Goal: Transaction & Acquisition: Purchase product/service

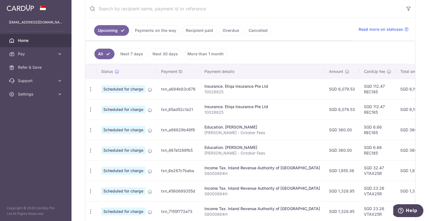
scroll to position [112, 0]
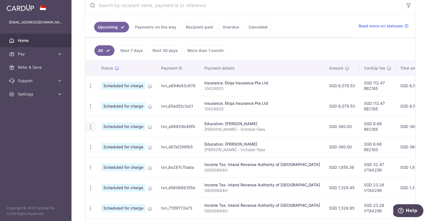
click at [90, 125] on icon "button" at bounding box center [91, 127] width 6 height 6
click at [106, 139] on span "Update payment" at bounding box center [120, 141] width 38 height 7
radio input "true"
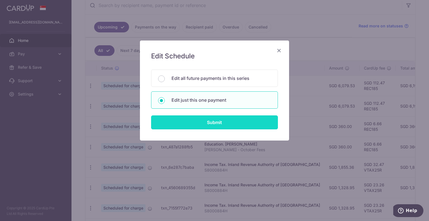
click at [199, 121] on input "Submit" at bounding box center [214, 122] width 127 height 14
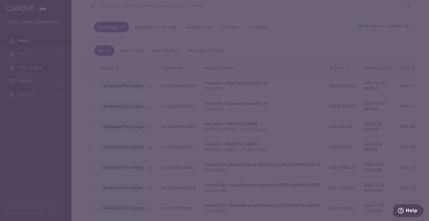
type input "REC185"
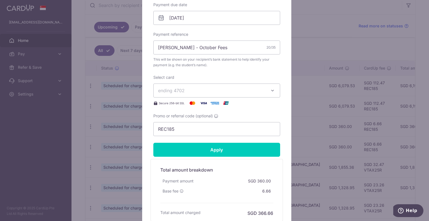
scroll to position [0, 0]
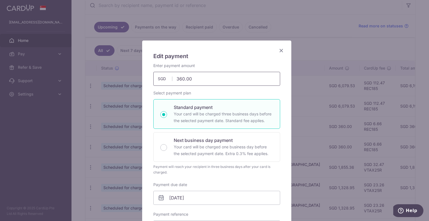
drag, startPoint x: 205, startPoint y: 75, endPoint x: 153, endPoint y: 86, distance: 53.0
click at [153, 87] on div "Enter payment amount 360.00 360.00 SGD To change the payment amount, please can…" at bounding box center [216, 189] width 127 height 253
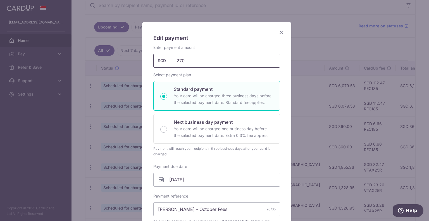
scroll to position [28, 0]
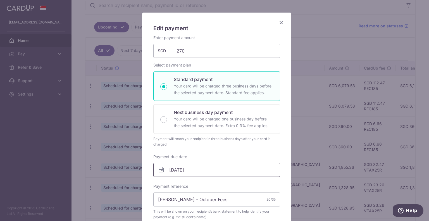
type input "270.00"
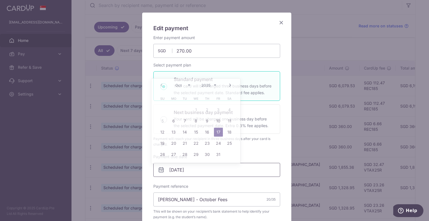
click at [199, 171] on input "17/10/2025" at bounding box center [216, 170] width 127 height 14
click at [217, 120] on link "10" at bounding box center [218, 120] width 9 height 9
type input "10/10/2025"
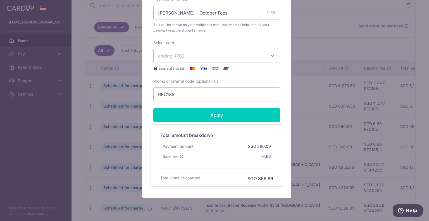
scroll to position [223, 0]
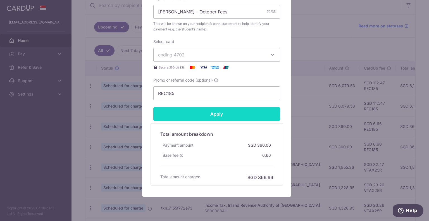
click at [222, 114] on input "Apply" at bounding box center [216, 114] width 127 height 14
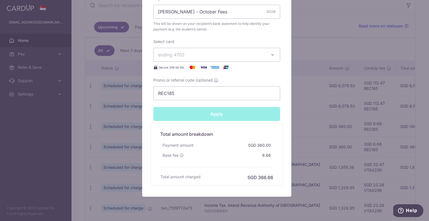
type input "Successfully Applied"
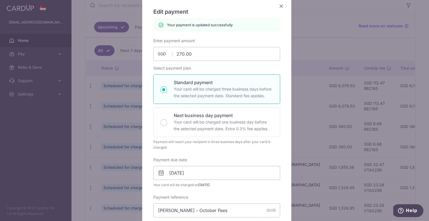
scroll to position [56, 0]
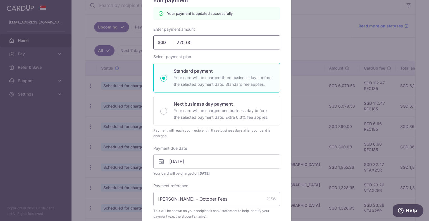
click at [126, 42] on div "Edit payment By clicking apply, you will make changes to all payments to Sherly…" at bounding box center [214, 110] width 429 height 221
type input "5"
type input "Apply"
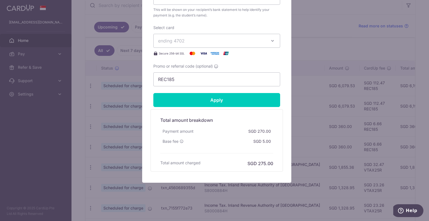
scroll to position [239, 0]
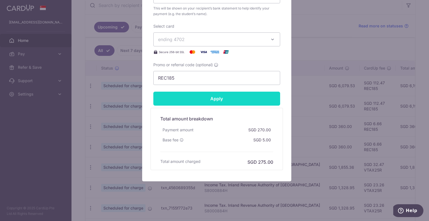
type input "540.00"
click at [207, 100] on input "Apply" at bounding box center [216, 99] width 127 height 14
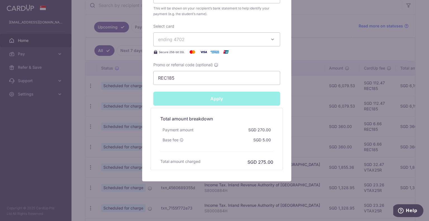
type input "Successfully Applied"
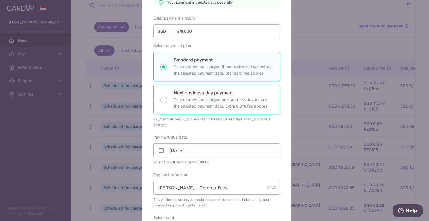
scroll to position [7, 0]
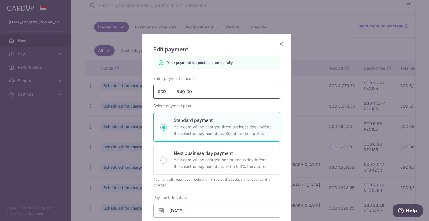
drag, startPoint x: 160, startPoint y: 92, endPoint x: 153, endPoint y: 92, distance: 6.8
click at [153, 92] on input "540.00" at bounding box center [216, 92] width 127 height 14
type input "2"
type input "Apply"
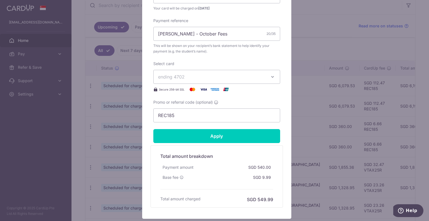
scroll to position [202, 0]
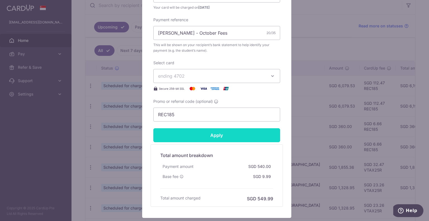
type input "270.00"
click at [222, 134] on input "Apply" at bounding box center [216, 135] width 127 height 14
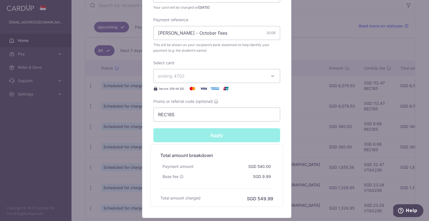
type input "Successfully Applied"
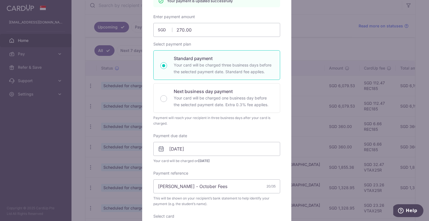
scroll to position [7, 0]
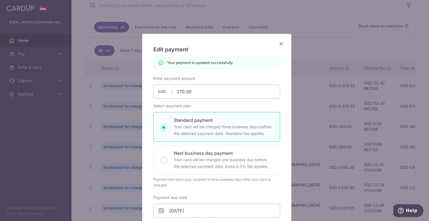
click at [280, 43] on icon "Close" at bounding box center [281, 43] width 7 height 7
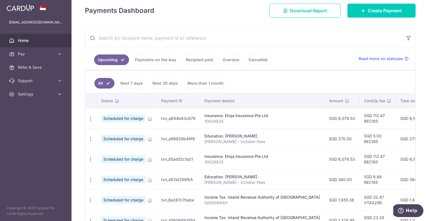
scroll to position [112, 0]
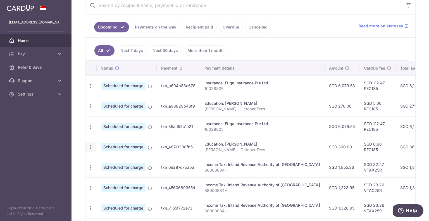
click at [92, 147] on icon "button" at bounding box center [91, 147] width 6 height 6
click at [113, 161] on span "Update payment" at bounding box center [120, 162] width 38 height 7
radio input "true"
type input "360.00"
type input "24/10/2025"
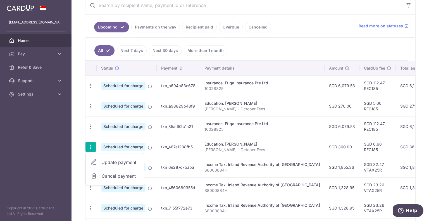
type input "Nigel - October Fees"
type input "REC185"
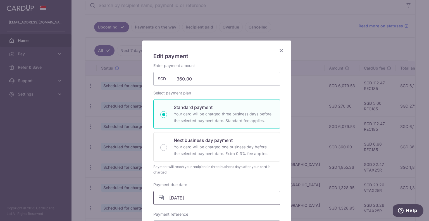
scroll to position [84, 0]
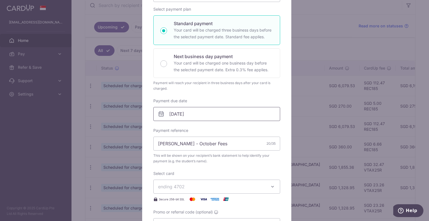
click at [200, 113] on input "24/10/2025" at bounding box center [216, 114] width 127 height 14
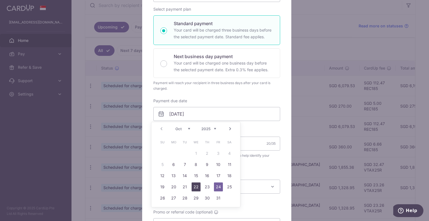
click at [195, 188] on link "22" at bounding box center [196, 186] width 9 height 9
type input "22/10/2025"
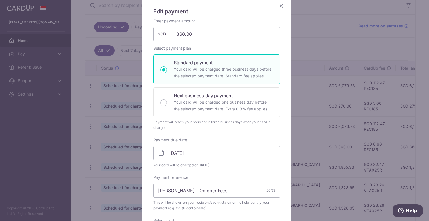
scroll to position [28, 0]
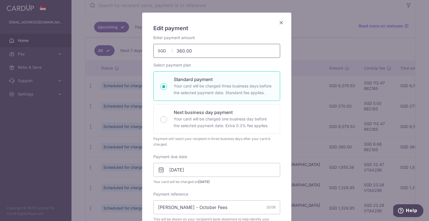
drag, startPoint x: 174, startPoint y: 49, endPoint x: 155, endPoint y: 45, distance: 19.7
click at [155, 44] on input "360.00" at bounding box center [216, 51] width 127 height 14
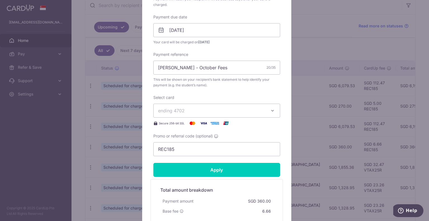
scroll to position [223, 0]
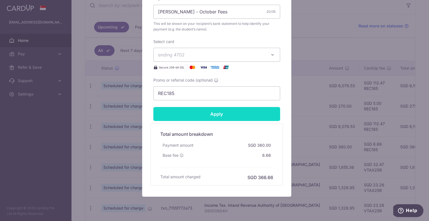
type input "270.00"
click at [234, 117] on input "Apply" at bounding box center [216, 114] width 127 height 14
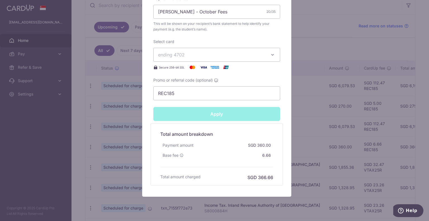
type input "Successfully Applied"
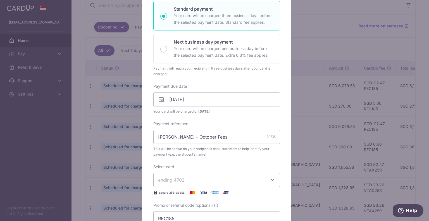
scroll to position [19, 0]
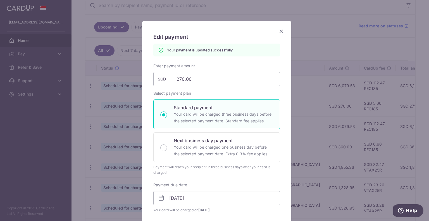
click at [279, 31] on icon "Close" at bounding box center [281, 31] width 7 height 7
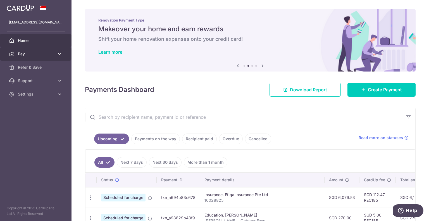
click at [18, 55] on span "Pay" at bounding box center [36, 54] width 37 height 6
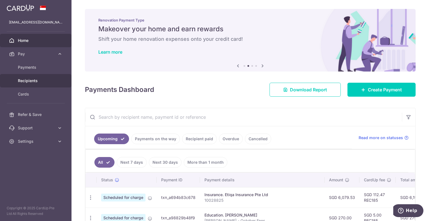
click at [28, 80] on span "Recipients" at bounding box center [36, 81] width 37 height 6
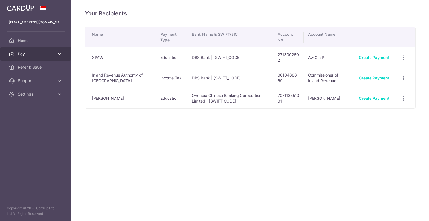
click at [46, 55] on span "Pay" at bounding box center [36, 54] width 37 height 6
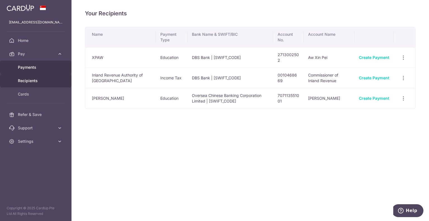
click at [35, 67] on span "Payments" at bounding box center [36, 67] width 37 height 6
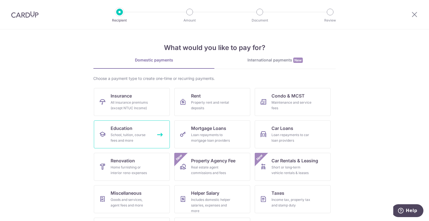
click at [123, 135] on div "School, tuition, course fees and more" at bounding box center [131, 137] width 40 height 11
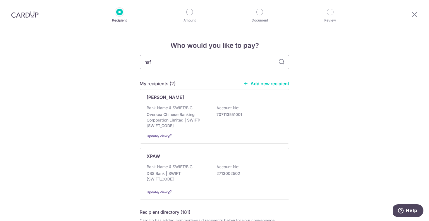
type input "nafa"
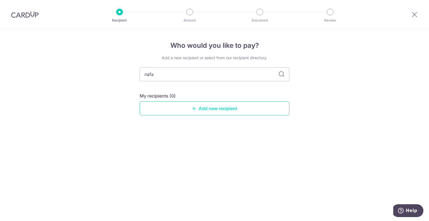
click at [183, 115] on link "Add new recipient" at bounding box center [215, 108] width 150 height 14
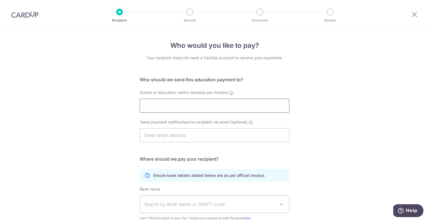
click at [175, 102] on input "School or education centre name(as per invoice)" at bounding box center [215, 106] width 150 height 14
type input "Nanyang Academy of Fine Arts"
click at [181, 137] on input "text" at bounding box center [215, 135] width 150 height 14
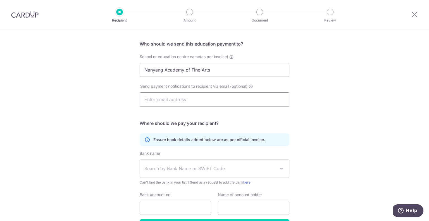
scroll to position [74, 0]
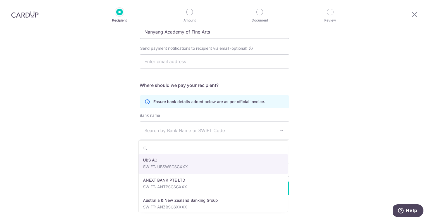
click at [177, 133] on span "Search by Bank Name or SWIFT Code" at bounding box center [209, 130] width 131 height 7
type input "dbs"
select select "6"
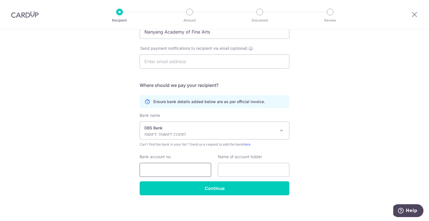
click at [178, 169] on input "Bank account no." at bounding box center [175, 170] width 71 height 14
type input "0117001288"
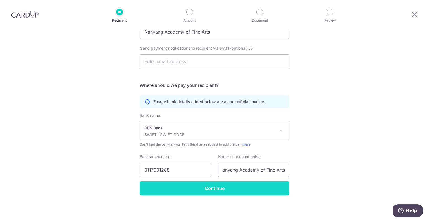
type input "Nanyang Academy of Fine Arts"
click at [204, 184] on input "Continue" at bounding box center [215, 188] width 150 height 14
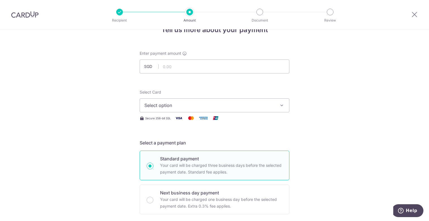
scroll to position [6, 0]
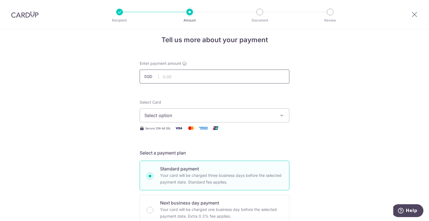
click at [205, 76] on input "text" at bounding box center [215, 77] width 150 height 14
type input "1,120.00"
click at [176, 115] on span "Select option" at bounding box center [209, 115] width 130 height 7
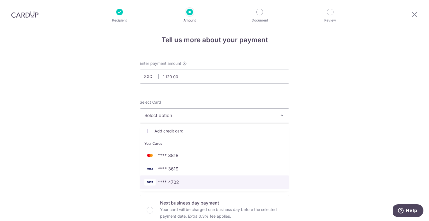
click at [182, 182] on span "**** 4702" at bounding box center [214, 182] width 140 height 7
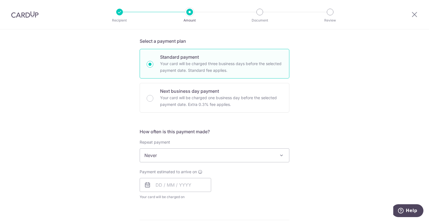
scroll to position [145, 0]
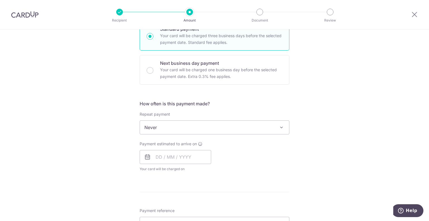
click at [246, 127] on span "Never" at bounding box center [214, 127] width 149 height 13
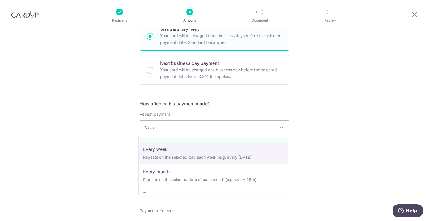
scroll to position [28, 0]
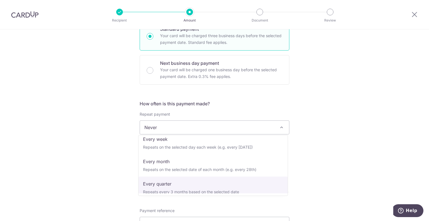
select select "4"
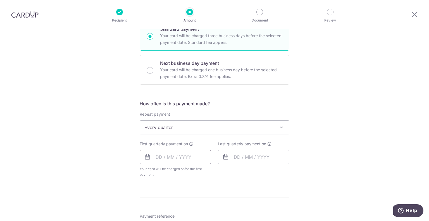
click at [187, 157] on input "text" at bounding box center [175, 157] width 71 height 14
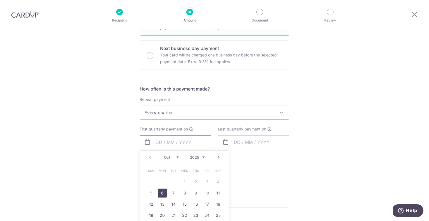
scroll to position [173, 0]
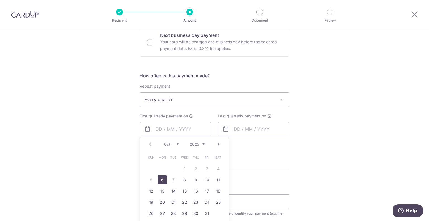
click at [103, 169] on div "Tell us more about your payment Enter payment amount SGD 1,120.00 1120.00 Recip…" at bounding box center [214, 111] width 429 height 511
click at [166, 127] on input "text" at bounding box center [175, 129] width 71 height 14
click at [206, 178] on link "10" at bounding box center [206, 179] width 9 height 9
type input "10/10/2025"
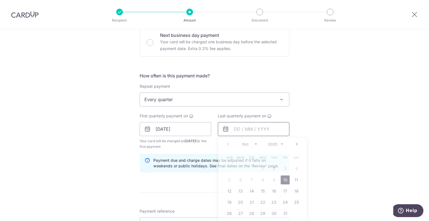
click at [236, 129] on input "text" at bounding box center [253, 129] width 71 height 14
click at [253, 144] on select "Oct Nov Dec" at bounding box center [249, 144] width 15 height 4
click at [276, 144] on select "2025 2026 2027 2028 2029 2030 2031 2032 2033 2034 2035" at bounding box center [275, 144] width 15 height 4
click at [247, 145] on select "Jan Feb Mar Apr May Jun Jul Aug Sep Oct Nov Dec" at bounding box center [249, 144] width 15 height 4
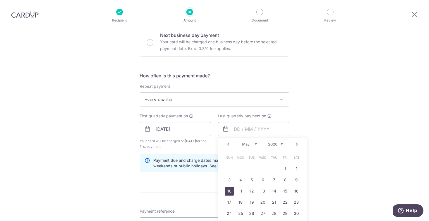
click at [229, 190] on link "10" at bounding box center [229, 190] width 9 height 9
type input "10/05/2026"
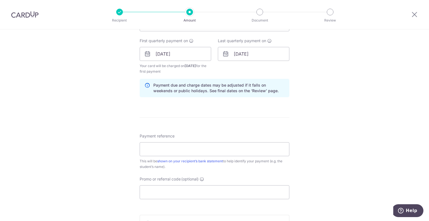
scroll to position [257, 0]
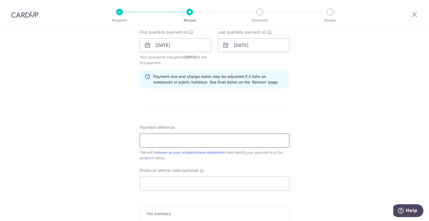
click at [202, 139] on input "Payment reference" at bounding box center [215, 140] width 150 height 14
type input "J20191461"
click at [183, 183] on input "Promo or referral code (optional)" at bounding box center [215, 183] width 150 height 14
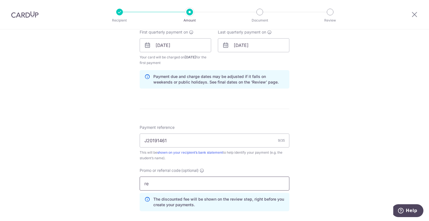
type input "r"
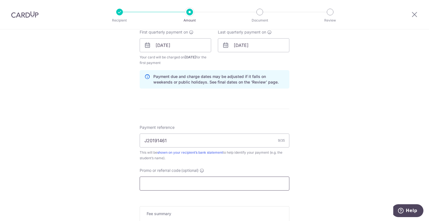
scroll to position [285, 0]
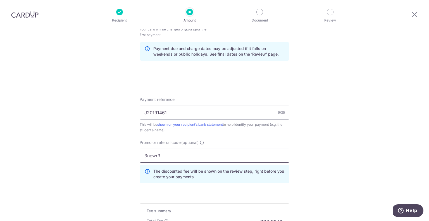
type input "3newr3"
click at [352, 118] on div "Tell us more about your payment Enter payment amount SGD 1,120.00 1120.00 Recip…" at bounding box center [214, 24] width 429 height 559
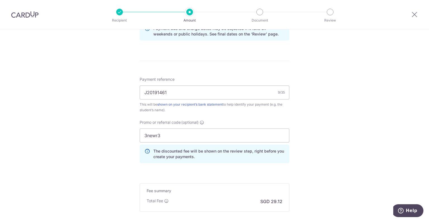
scroll to position [341, 0]
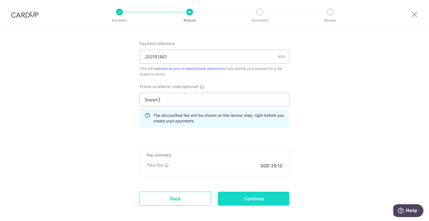
click at [241, 197] on input "Continue" at bounding box center [253, 199] width 71 height 14
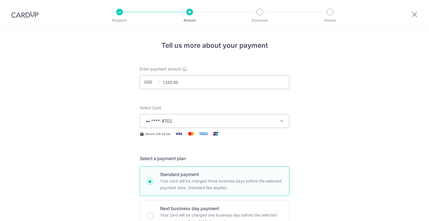
scroll to position [346, 0]
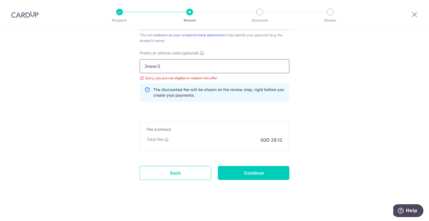
drag, startPoint x: 182, startPoint y: 66, endPoint x: 98, endPoint y: 56, distance: 84.2
type input "rec185"
click at [249, 173] on input "Continue" at bounding box center [253, 173] width 71 height 14
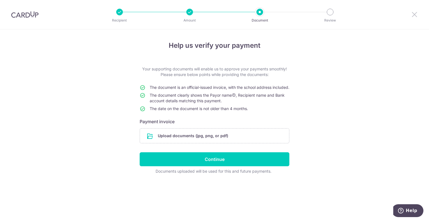
click at [415, 13] on icon at bounding box center [414, 14] width 7 height 7
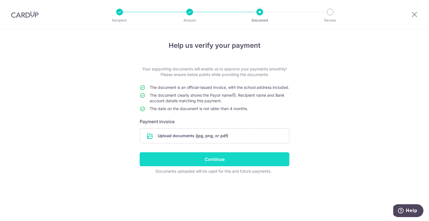
click at [239, 164] on input "Continue" at bounding box center [215, 159] width 150 height 14
